Goal: Task Accomplishment & Management: Manage account settings

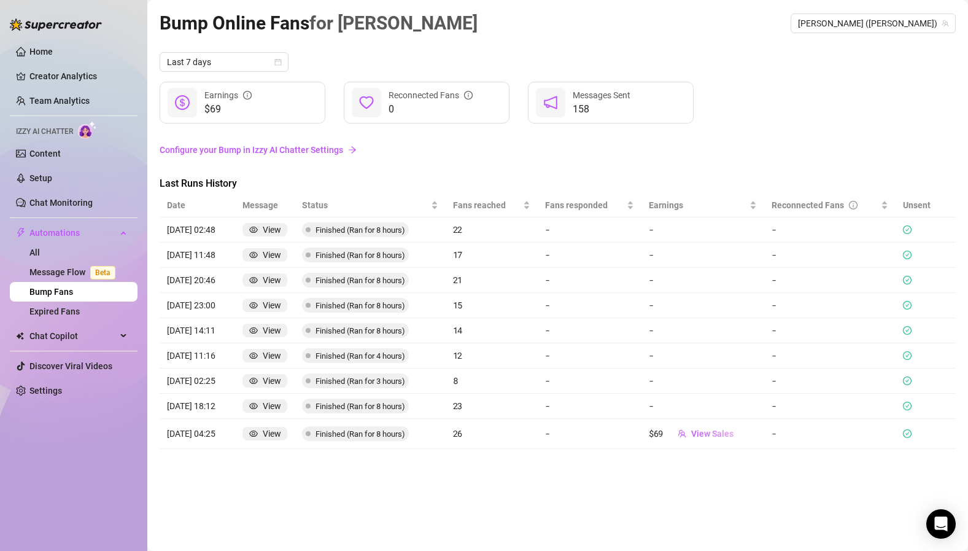
click at [313, 150] on link "Configure your Bump in Izzy AI Chatter Settings" at bounding box center [558, 150] width 797 height 14
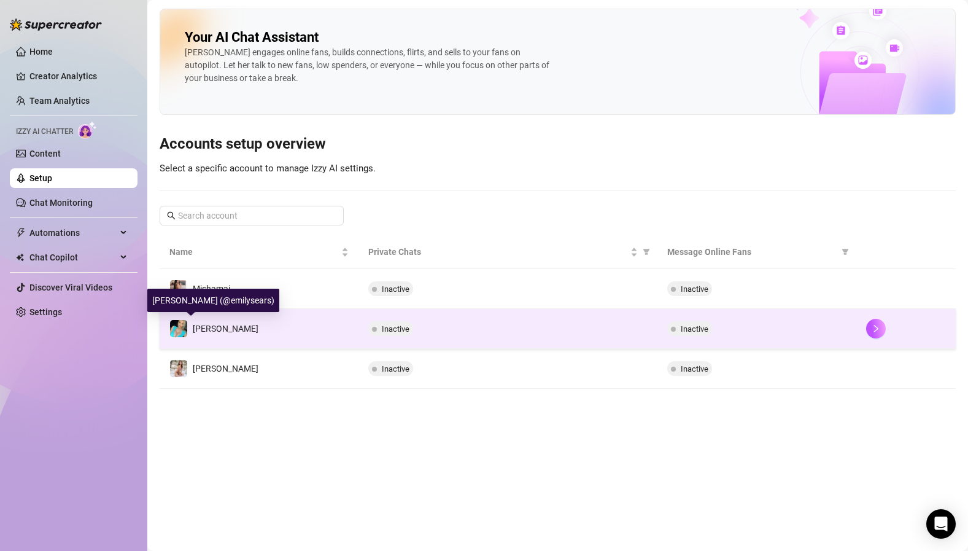
click at [209, 333] on span "[PERSON_NAME]" at bounding box center [226, 329] width 66 height 10
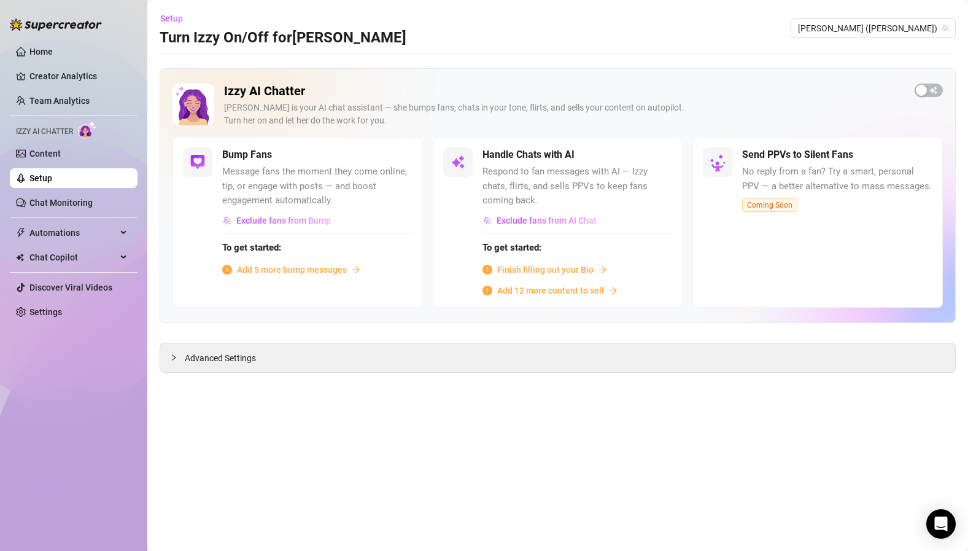
click at [267, 270] on span "Add 5 more bump messages" at bounding box center [292, 270] width 110 height 14
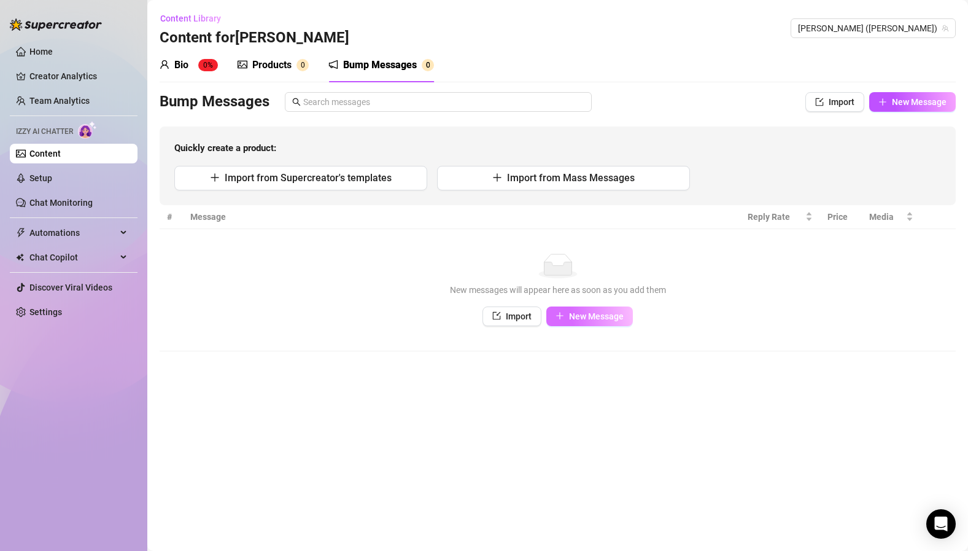
click at [578, 318] on span "New Message" at bounding box center [596, 316] width 55 height 10
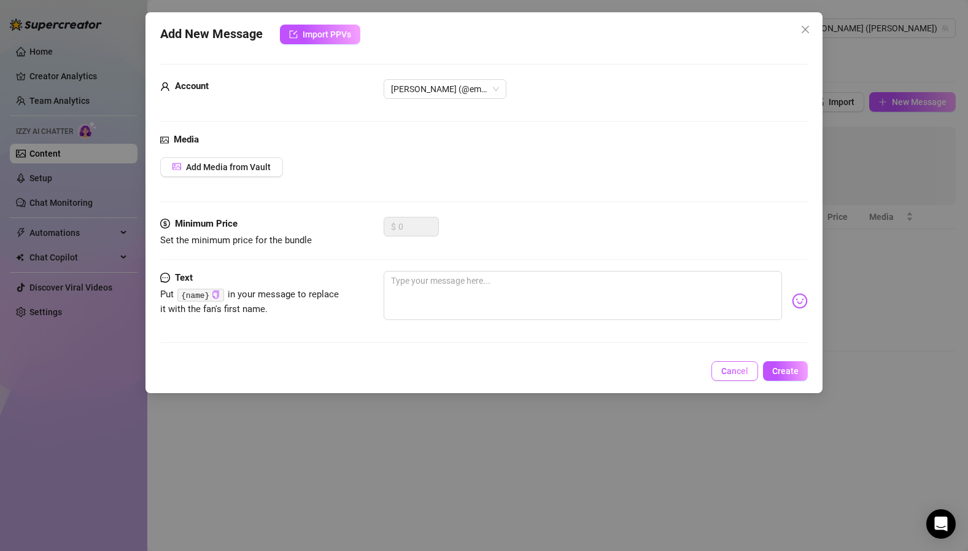
click at [736, 371] on span "Cancel" at bounding box center [735, 371] width 27 height 10
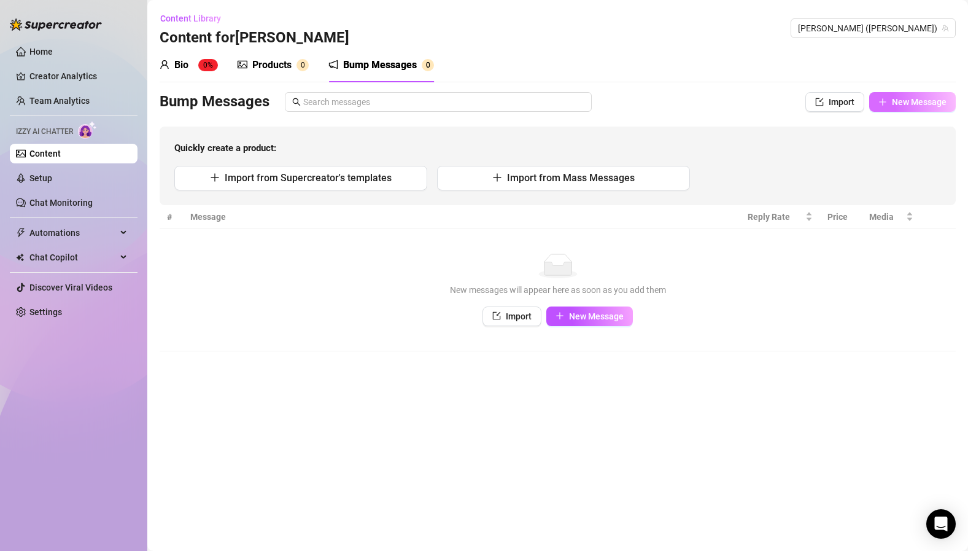
click at [923, 104] on span "New Message" at bounding box center [919, 102] width 55 height 10
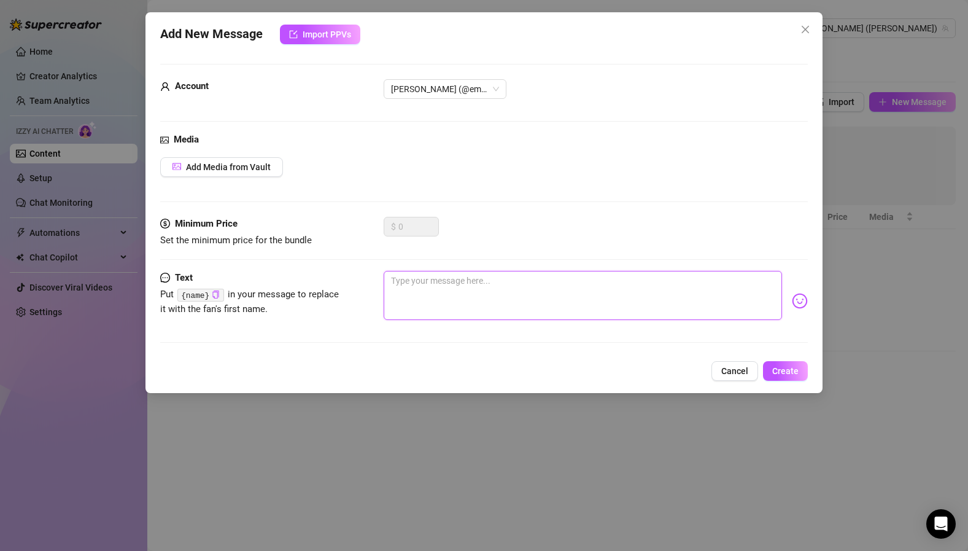
click at [400, 307] on textarea at bounding box center [583, 295] width 399 height 49
click at [742, 369] on span "Cancel" at bounding box center [735, 371] width 27 height 10
